Goal: Transaction & Acquisition: Purchase product/service

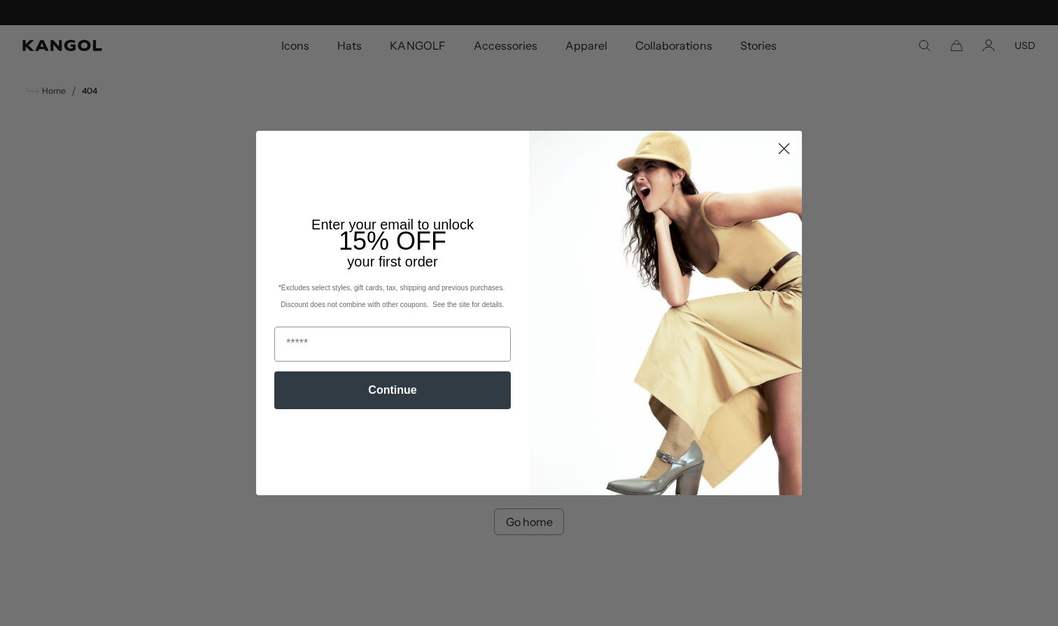
scroll to position [0, 288]
